Goal: Task Accomplishment & Management: Use online tool/utility

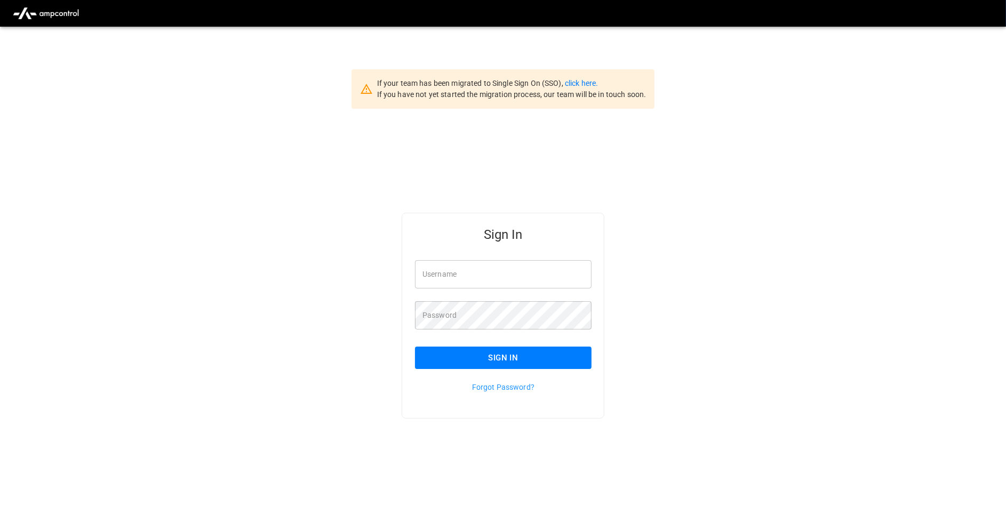
type input "**********"
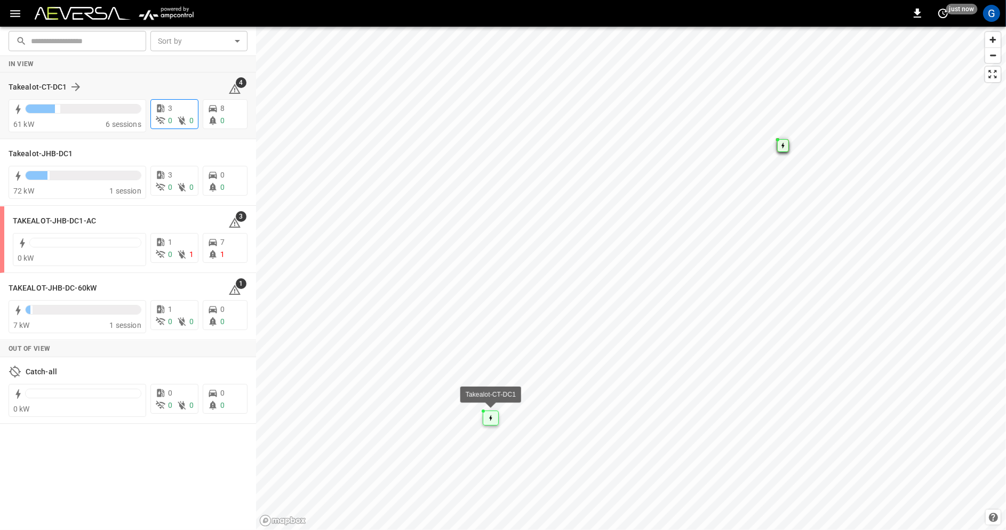
click at [169, 112] on p "3" at bounding box center [170, 108] width 4 height 11
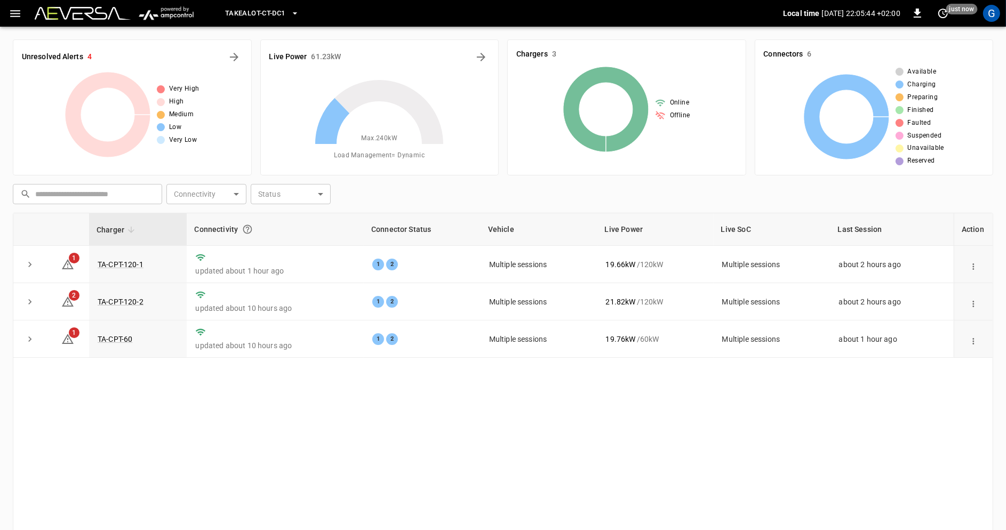
click at [14, 12] on icon "button" at bounding box center [15, 13] width 13 height 13
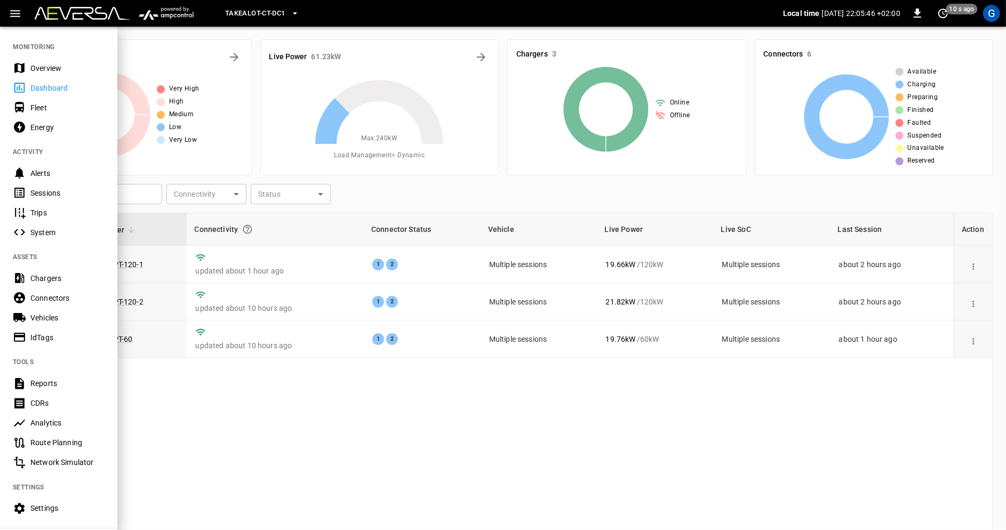
click at [78, 192] on div "Sessions" at bounding box center [67, 193] width 74 height 11
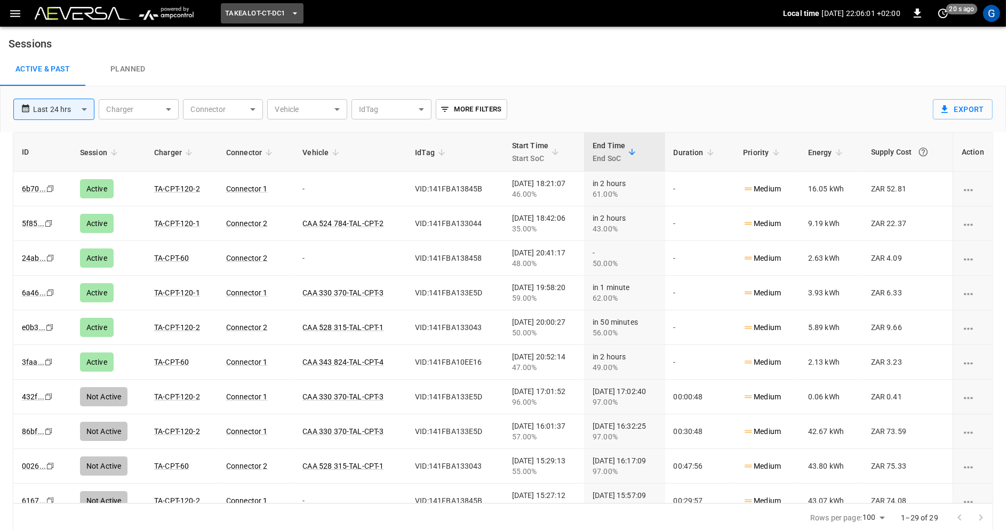
click at [291, 17] on icon "button" at bounding box center [295, 13] width 11 height 11
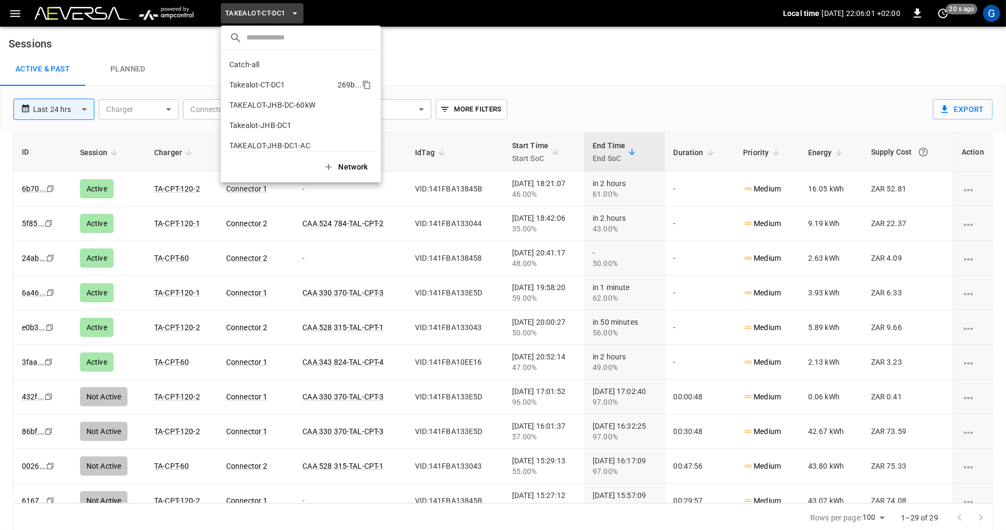
scroll to position [9, 0]
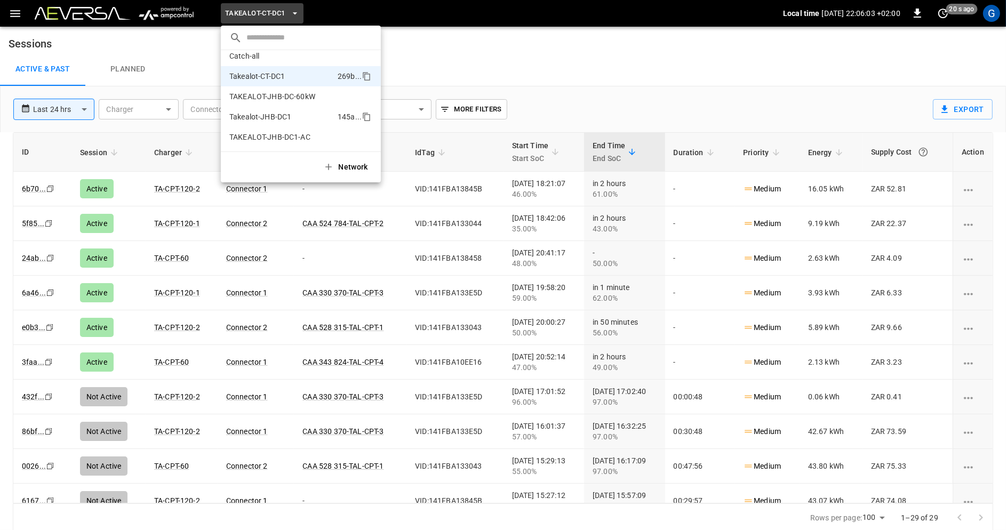
click at [296, 116] on li "Takealot-JHB-DC1 145a ..." at bounding box center [301, 117] width 160 height 20
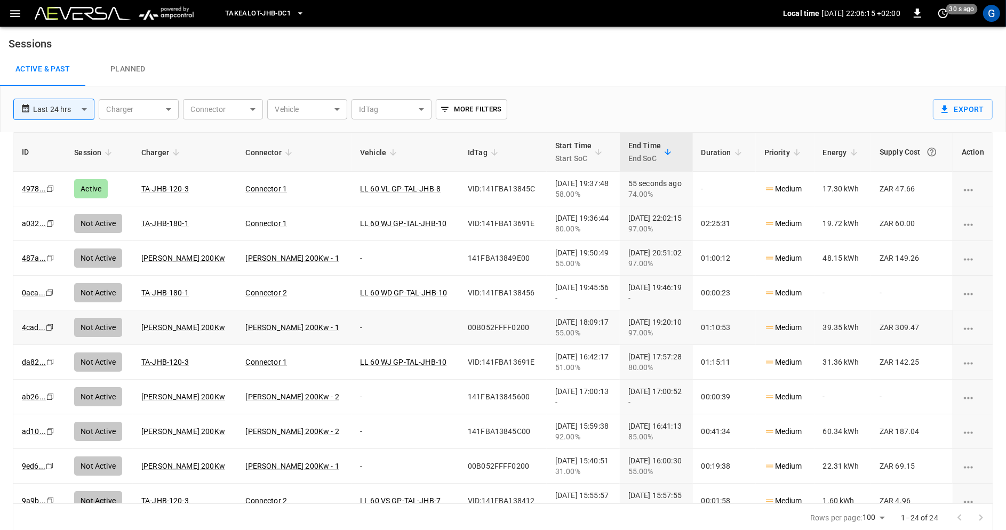
click at [50, 193] on icon "Copy" at bounding box center [50, 189] width 9 height 9
click at [48, 193] on icon "Copy" at bounding box center [50, 189] width 9 height 9
click at [47, 193] on icon "Copy" at bounding box center [50, 189] width 9 height 9
